Goal: Download file/media

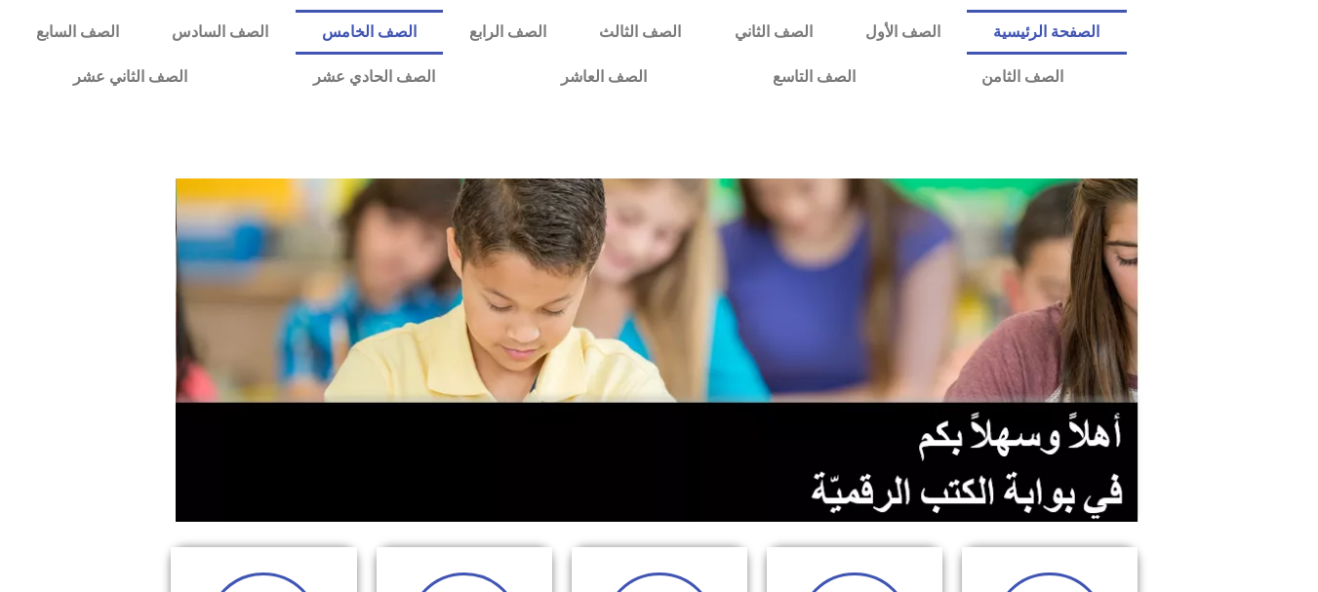
click at [443, 29] on link "الصف الخامس" at bounding box center [369, 32] width 147 height 45
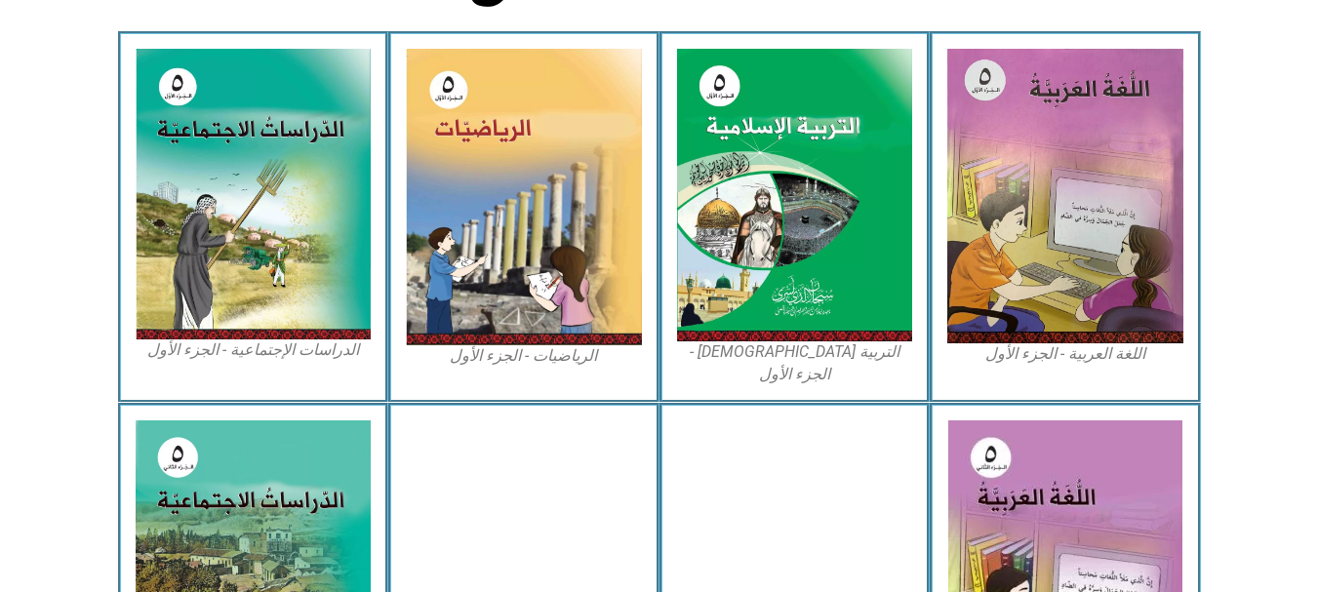
scroll to position [583, 0]
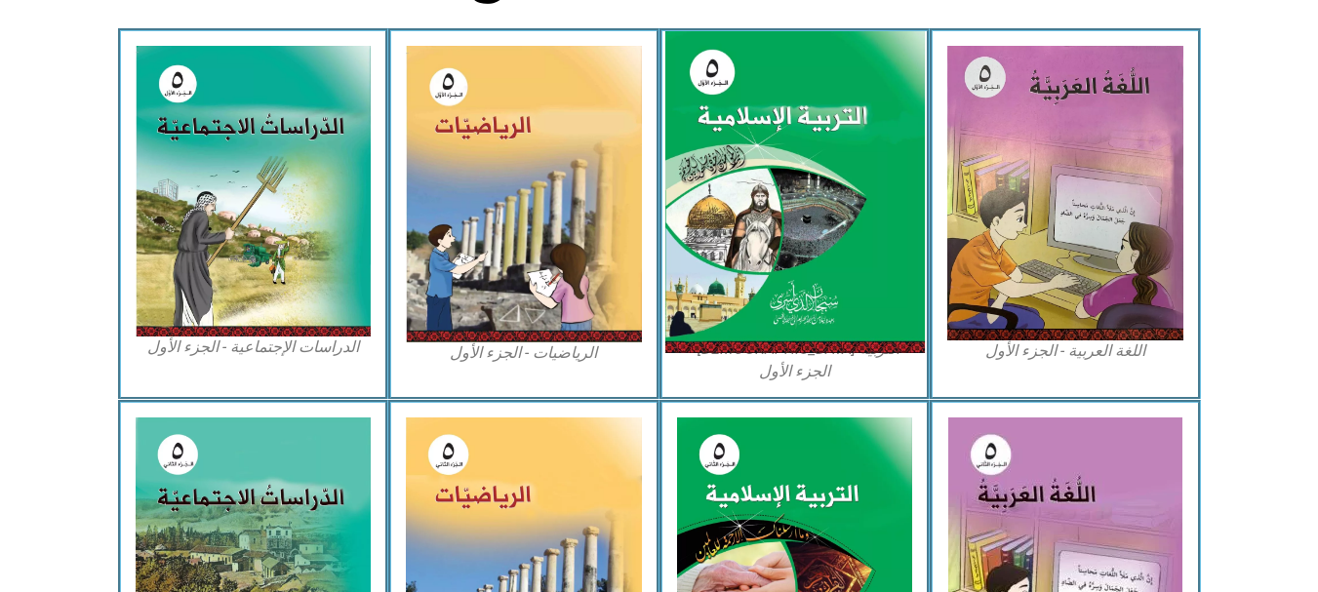
click at [818, 185] on img at bounding box center [794, 192] width 260 height 323
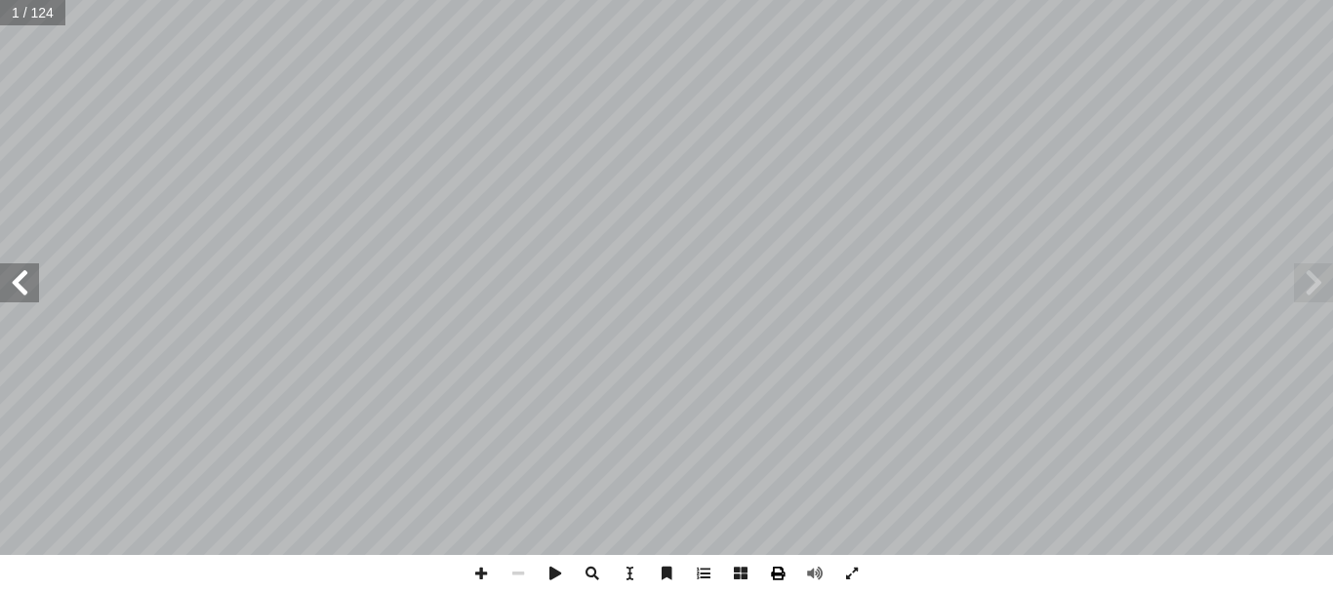
click at [780, 577] on span at bounding box center [777, 573] width 37 height 37
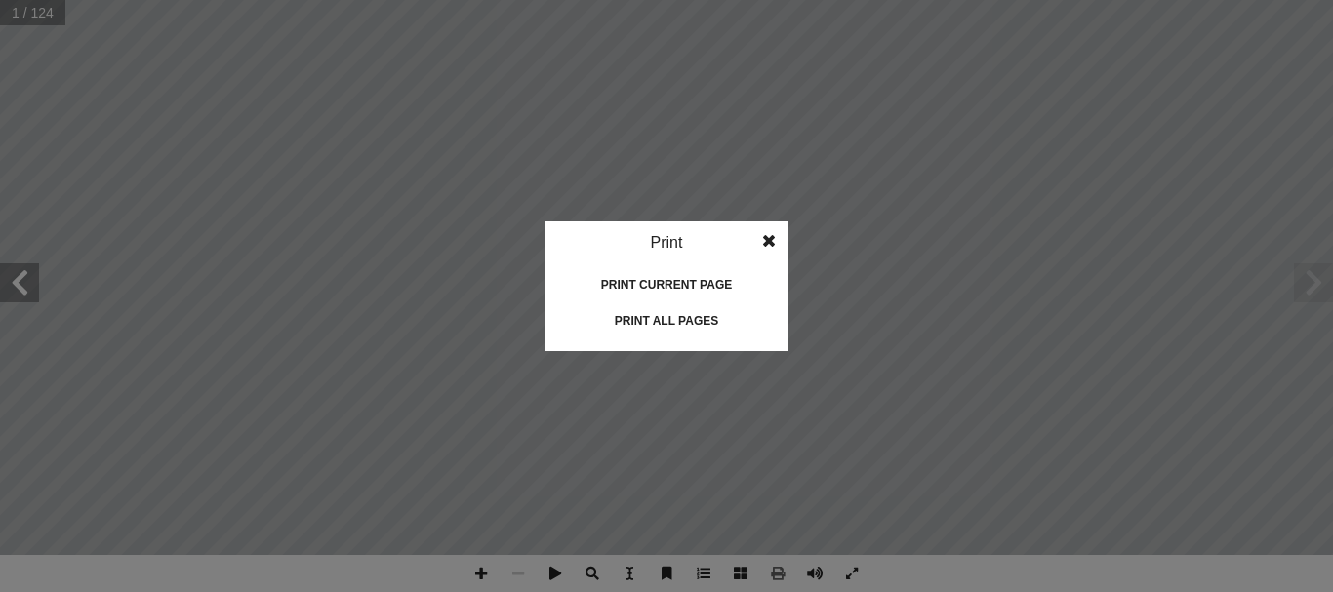
click at [629, 320] on div "Print all pages" at bounding box center [666, 320] width 195 height 31
